Goal: Task Accomplishment & Management: Use online tool/utility

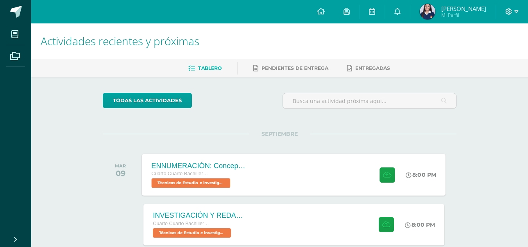
click at [306, 174] on div "ENNUMERACIÓN: Conceptos utilizados en el [PERSON_NAME]. Cuarto Cuarto Bachiller…" at bounding box center [294, 175] width 304 height 42
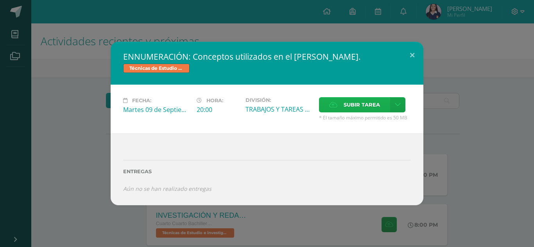
click at [374, 104] on span "Subir tarea" at bounding box center [361, 105] width 36 height 14
click at [0, 0] on input "Subir tarea" at bounding box center [0, 0] width 0 height 0
click at [370, 110] on span "Subir tarea" at bounding box center [361, 105] width 36 height 14
click at [0, 0] on input "Subir tarea" at bounding box center [0, 0] width 0 height 0
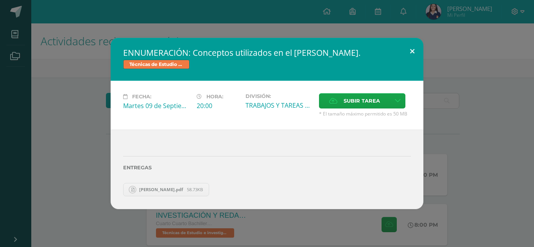
click at [413, 53] on button at bounding box center [412, 51] width 22 height 27
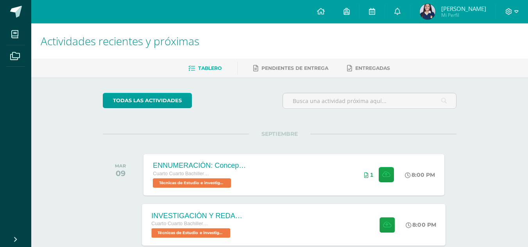
click at [275, 211] on div "INVESTIGACIÓN Y REDACCIÓN: Respuesta a preguntas. Cuarto Cuarto Bachillerato en…" at bounding box center [294, 225] width 304 height 42
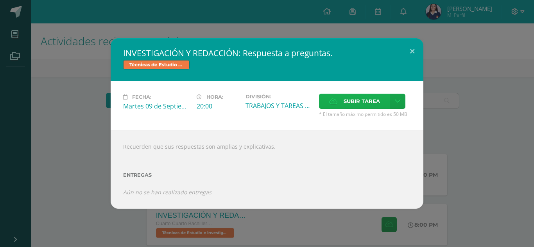
click at [381, 104] on label "Subir tarea" at bounding box center [354, 101] width 71 height 15
click at [0, 0] on input "Subir tarea" at bounding box center [0, 0] width 0 height 0
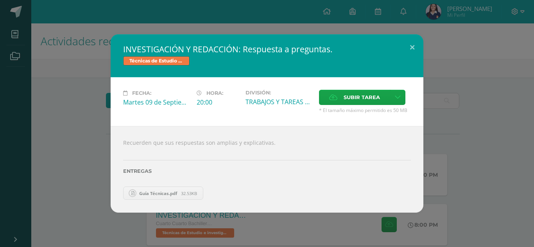
click at [169, 194] on span "Guía Técnicas.pdf" at bounding box center [158, 194] width 46 height 6
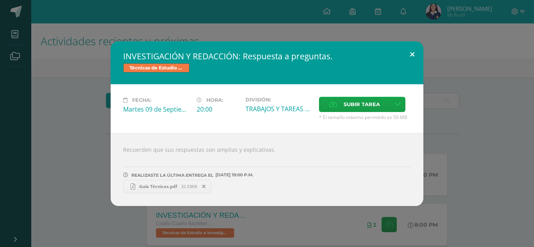
click at [412, 56] on button at bounding box center [412, 54] width 22 height 27
